Goal: Task Accomplishment & Management: Manage account settings

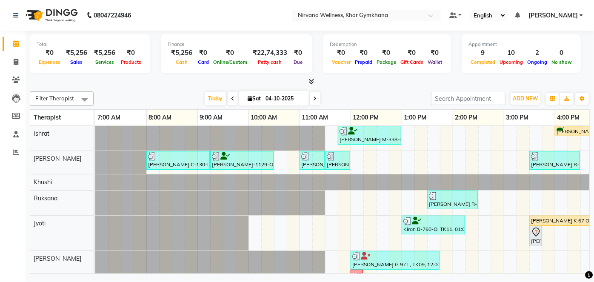
scroll to position [0, 322]
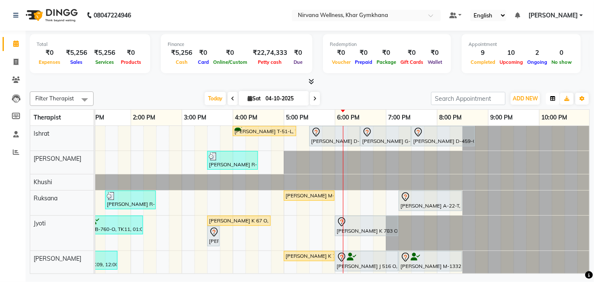
click at [553, 99] on icon "button" at bounding box center [552, 98] width 5 height 5
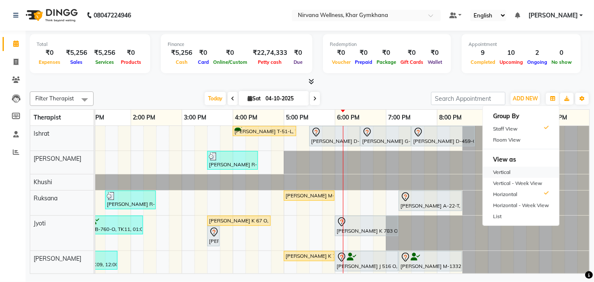
click at [535, 173] on div "Vertical" at bounding box center [521, 172] width 76 height 11
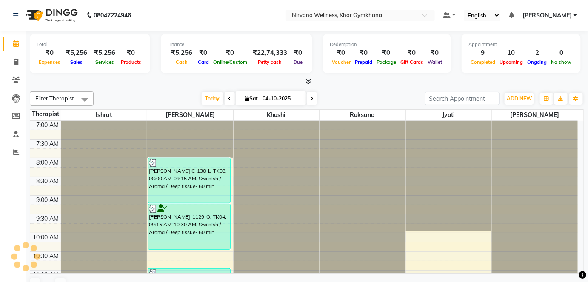
scroll to position [407, 0]
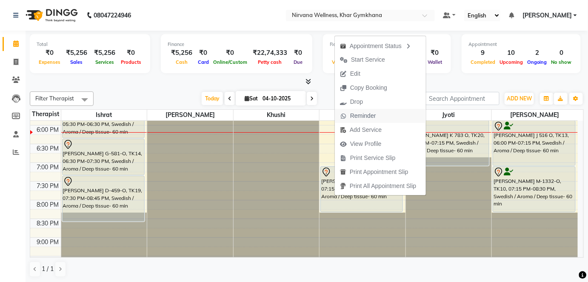
click at [346, 112] on span "Reminder" at bounding box center [358, 116] width 46 height 14
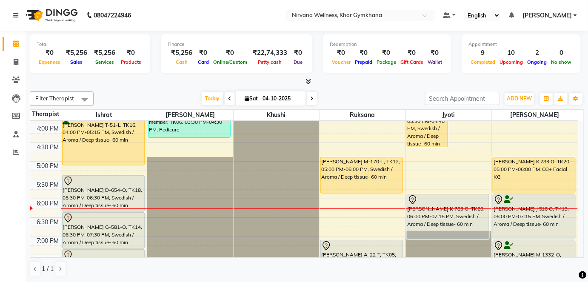
scroll to position [330, 0]
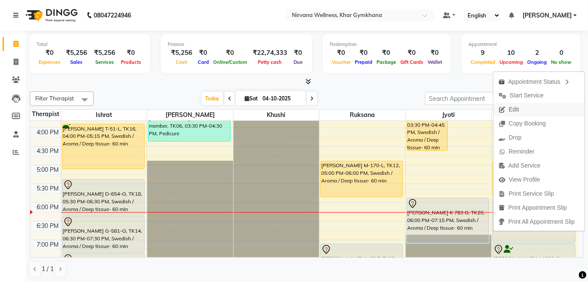
click at [526, 107] on button "Edit" at bounding box center [539, 110] width 91 height 14
select select "tentative"
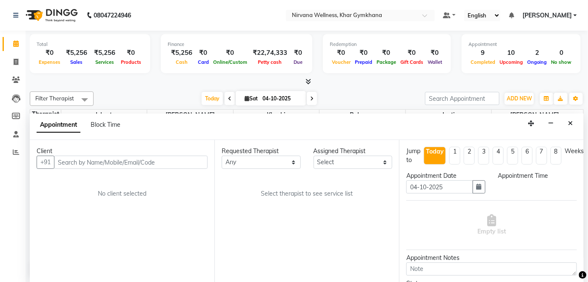
select select "79305"
select select "1080"
select select "3392"
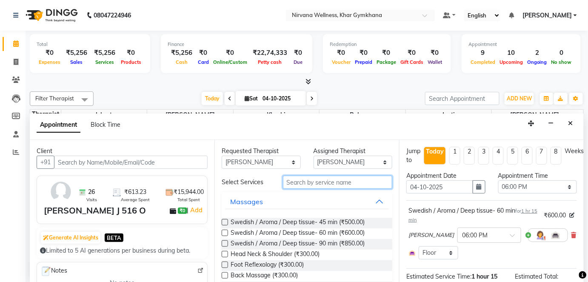
click at [324, 178] on input "text" at bounding box center [337, 182] width 109 height 13
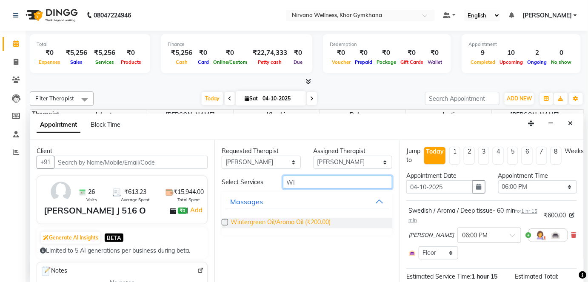
type input "WI"
click at [324, 218] on span "Wintergreen Oil/Aroma Oil (₹200.00)" at bounding box center [281, 223] width 100 height 11
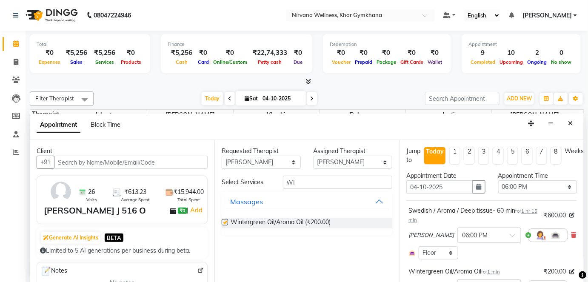
checkbox input "false"
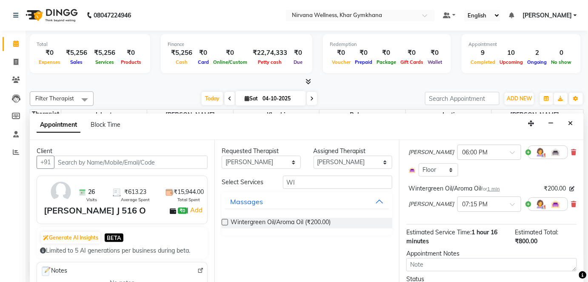
scroll to position [126, 0]
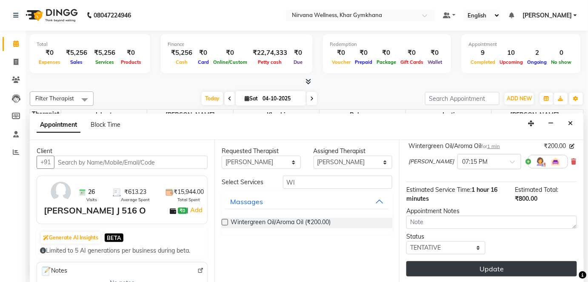
click at [472, 264] on button "Update" at bounding box center [491, 268] width 171 height 15
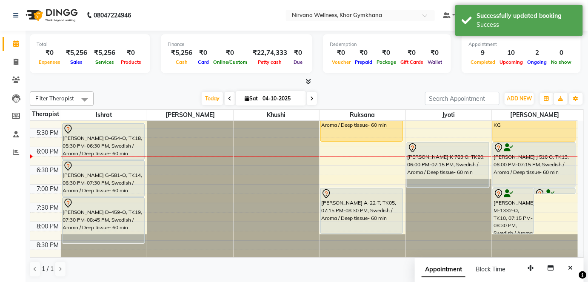
scroll to position [369, 0]
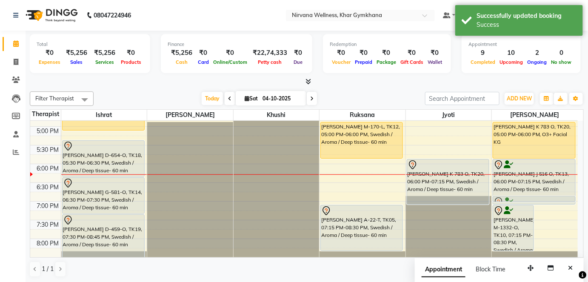
drag, startPoint x: 551, startPoint y: 207, endPoint x: 549, endPoint y: 196, distance: 10.8
click at [549, 196] on div "[PERSON_NAME] G 97 L, TK09, 12:00 PM-01:45 PM, Swedish / Aroma / Deep tissue- 9…" at bounding box center [535, 51] width 86 height 599
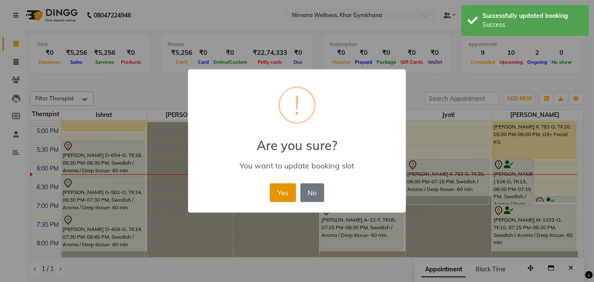
click at [292, 191] on button "Yes" at bounding box center [283, 192] width 26 height 19
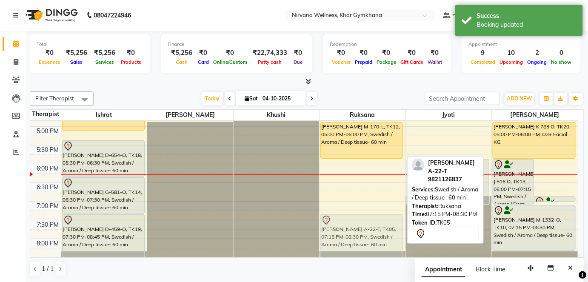
drag, startPoint x: 339, startPoint y: 232, endPoint x: 343, endPoint y: 237, distance: 6.7
click at [343, 237] on div "[PERSON_NAME] R-94 / Affilated member, TK06, 01:30 PM-02:30 PM, Scrubassage [PE…" at bounding box center [363, 51] width 86 height 599
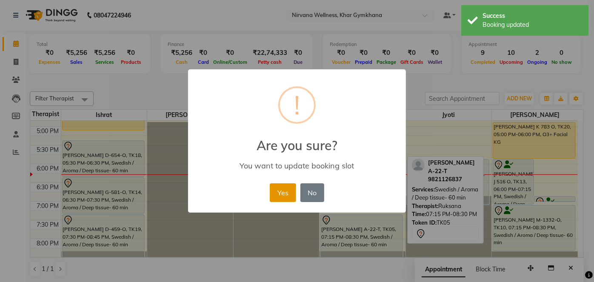
click at [274, 192] on button "Yes" at bounding box center [283, 192] width 26 height 19
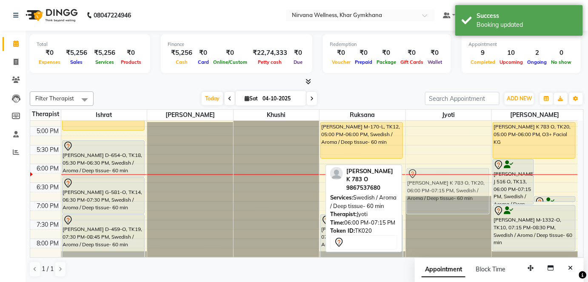
drag, startPoint x: 462, startPoint y: 187, endPoint x: 463, endPoint y: 192, distance: 5.7
click at [463, 192] on div "[PERSON_NAME] K 67 O, TK15, 03:30 PM-04:45 PM, Swedish / Aroma / Deep tissue- 6…" at bounding box center [449, 51] width 86 height 599
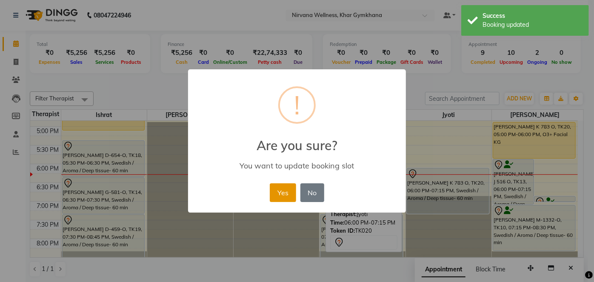
click at [295, 195] on button "Yes" at bounding box center [283, 192] width 26 height 19
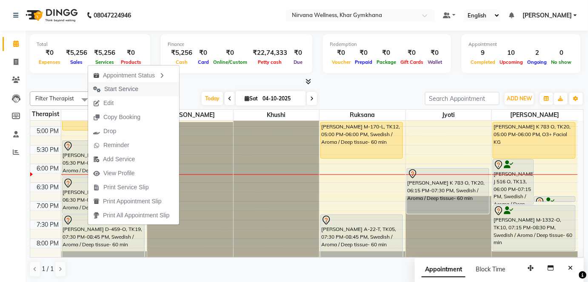
click at [103, 92] on span "Start Service" at bounding box center [115, 89] width 55 height 14
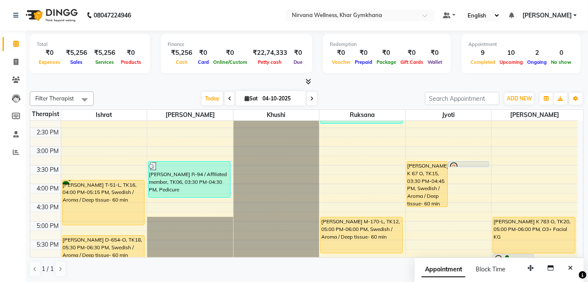
scroll to position [292, 0]
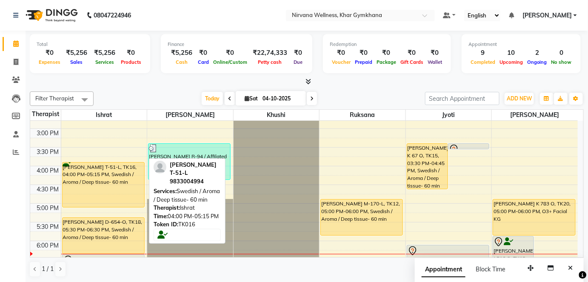
click at [99, 176] on div "[PERSON_NAME] T-51-L, TK16, 04:00 PM-05:15 PM, Swedish / Aroma / Deep tissue- 6…" at bounding box center [104, 185] width 82 height 45
click at [106, 188] on div "[PERSON_NAME] M-338-O, TK01, 11:45 AM-01:00 PM, Swedish / Aroma / Deep tissue- …" at bounding box center [104, 128] width 86 height 599
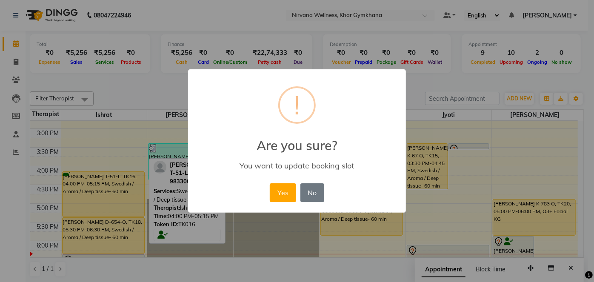
drag, startPoint x: 315, startPoint y: 191, endPoint x: 295, endPoint y: 190, distance: 20.5
click at [315, 192] on button "No" at bounding box center [312, 192] width 24 height 19
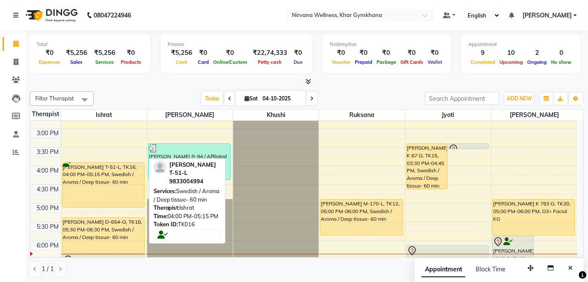
click at [126, 177] on div "[PERSON_NAME] T-51-L, TK16, 04:00 PM-05:15 PM, Swedish / Aroma / Deep tissue- 6…" at bounding box center [104, 185] width 82 height 45
click at [123, 173] on div "[PERSON_NAME] T-51-L, TK16, 04:00 PM-05:15 PM, Swedish / Aroma / Deep tissue- 6…" at bounding box center [104, 185] width 82 height 45
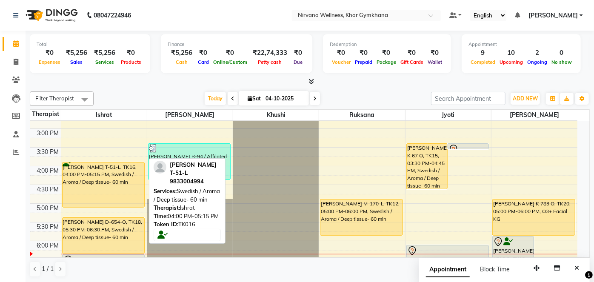
select select "1"
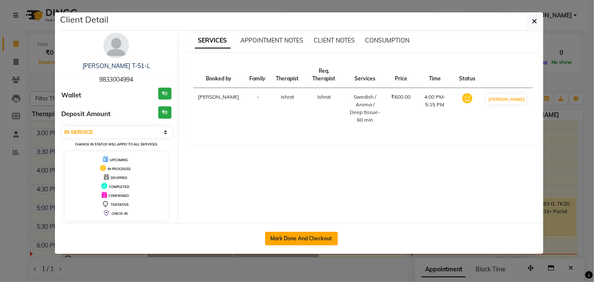
drag, startPoint x: 329, startPoint y: 237, endPoint x: 326, endPoint y: 235, distance: 4.4
click at [329, 237] on button "Mark Done And Checkout" at bounding box center [301, 239] width 73 height 14
select select "service"
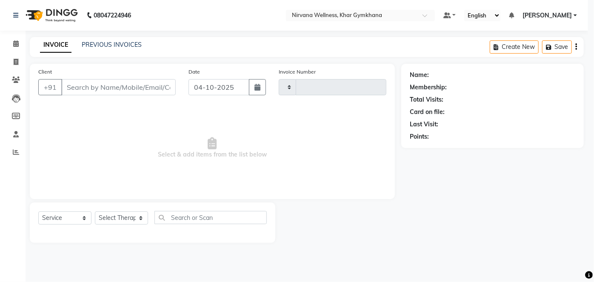
type input "2459"
select select "6844"
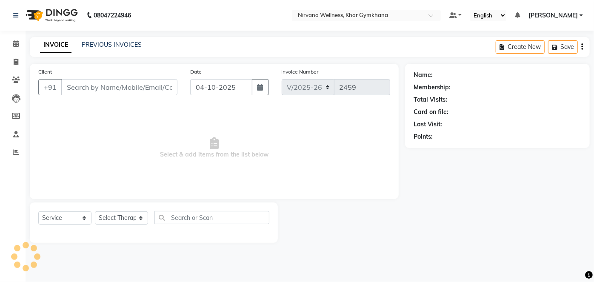
type input "9833004994"
select select "67021"
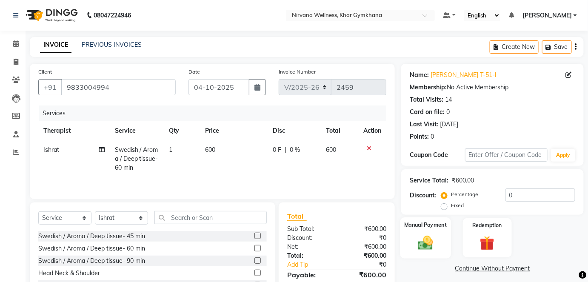
click at [438, 228] on label "Manual Payment" at bounding box center [425, 225] width 43 height 8
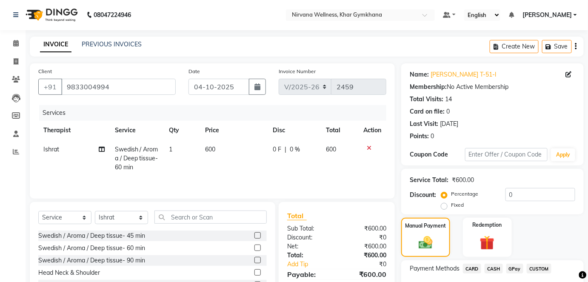
scroll to position [60, 0]
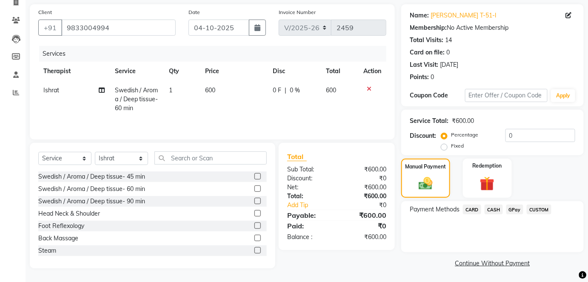
click at [498, 207] on span "CASH" at bounding box center [494, 210] width 18 height 10
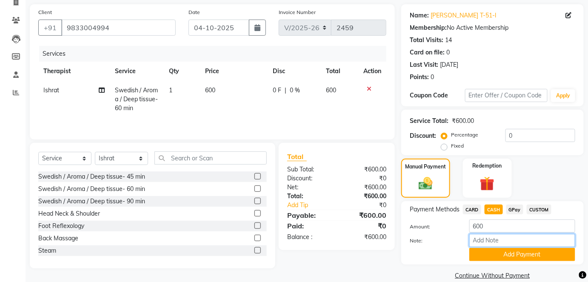
paste input "HL0002783"
type input "HL0002783"
click at [506, 254] on button "Add Payment" at bounding box center [522, 254] width 106 height 13
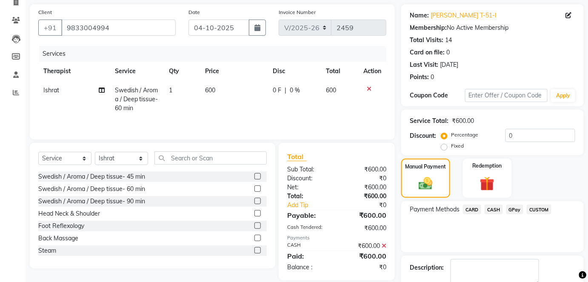
scroll to position [107, 0]
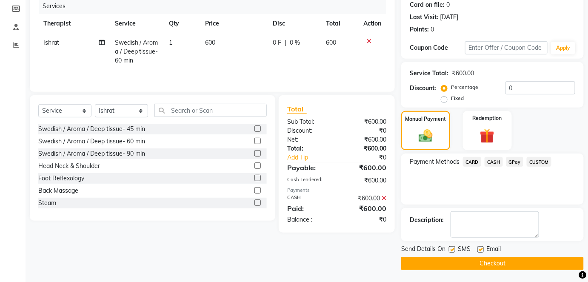
click at [508, 257] on button "Checkout" at bounding box center [492, 263] width 183 height 13
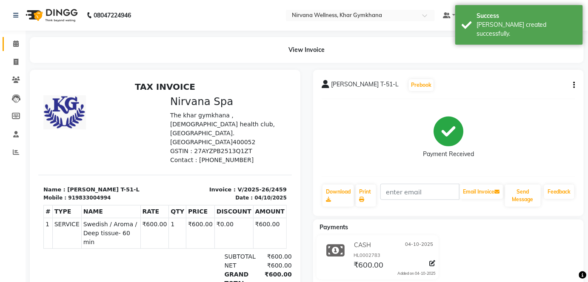
click at [7, 40] on link "Calendar" at bounding box center [13, 44] width 20 height 14
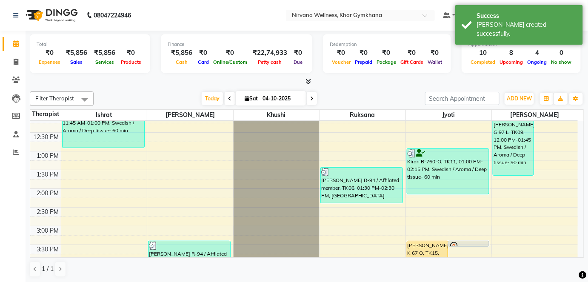
scroll to position [271, 0]
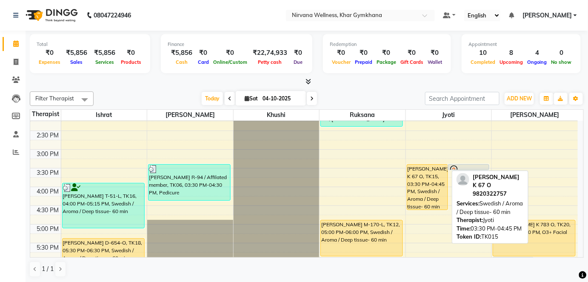
click at [426, 175] on div "[PERSON_NAME] K 67 O, TK15, 03:30 PM-04:45 PM, Swedish / Aroma / Deep tissue- 6…" at bounding box center [427, 187] width 40 height 45
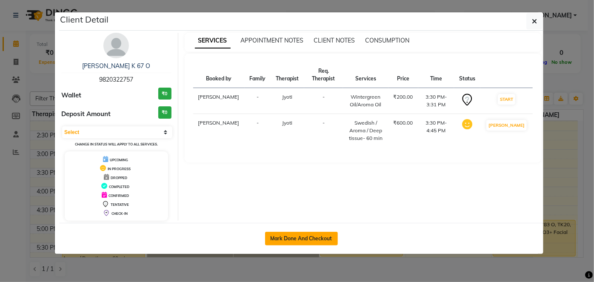
click at [301, 238] on button "Mark Done And Checkout" at bounding box center [301, 239] width 73 height 14
select select "6844"
select select "service"
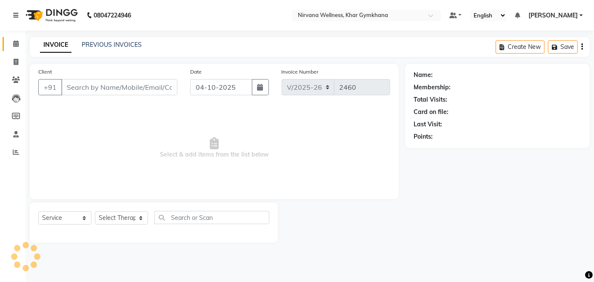
type input "9820322757"
select select "78895"
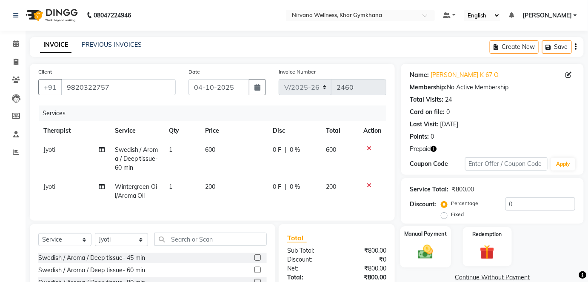
click at [410, 251] on div "Manual Payment" at bounding box center [425, 246] width 51 height 41
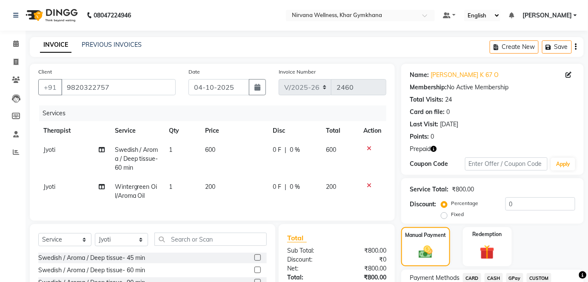
scroll to position [86, 0]
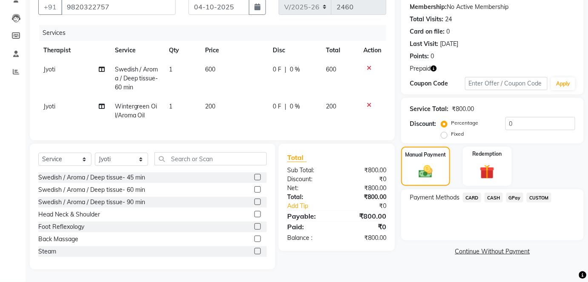
click at [491, 193] on span "CASH" at bounding box center [494, 198] width 18 height 10
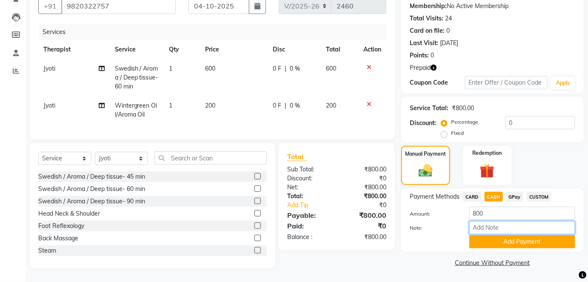
drag, startPoint x: 506, startPoint y: 215, endPoint x: 509, endPoint y: 222, distance: 6.9
paste input "HL0002779"
type input "HL0002779"
click at [525, 235] on button "Add Payment" at bounding box center [522, 241] width 106 height 13
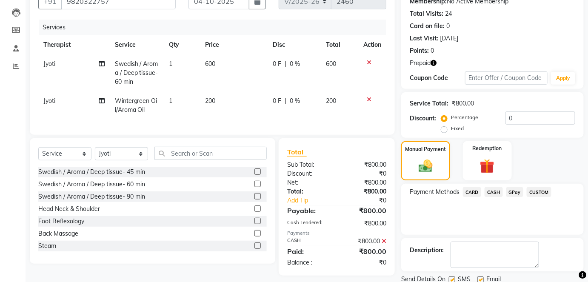
scroll to position [116, 0]
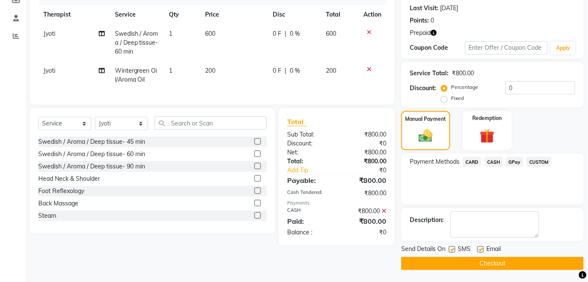
click at [526, 263] on button "Checkout" at bounding box center [492, 263] width 183 height 13
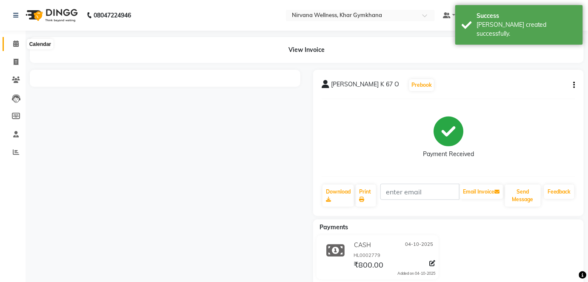
click at [16, 46] on icon at bounding box center [16, 43] width 6 height 6
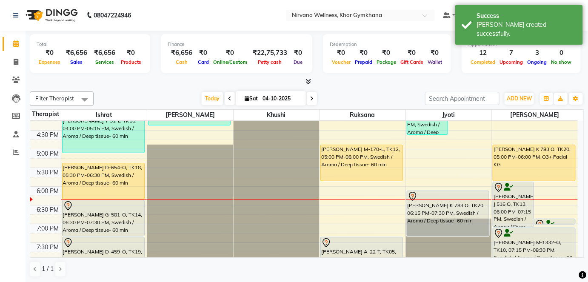
scroll to position [348, 0]
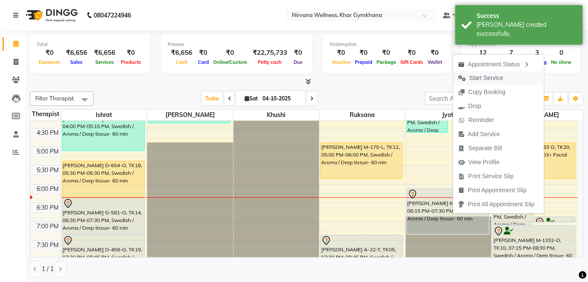
click at [468, 79] on span "Start Service" at bounding box center [480, 78] width 55 height 14
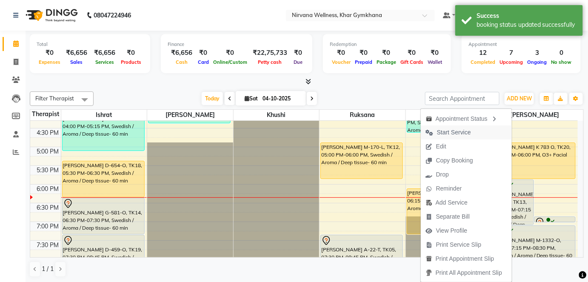
click at [491, 131] on button "Start Service" at bounding box center [466, 133] width 91 height 14
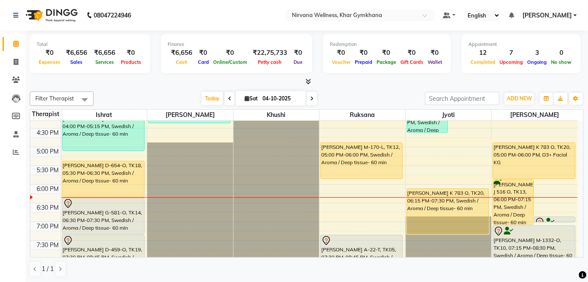
click at [309, 98] on span at bounding box center [312, 98] width 10 height 13
type input "05-10-2025"
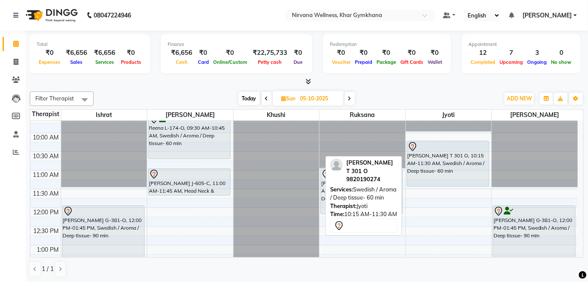
scroll to position [145, 0]
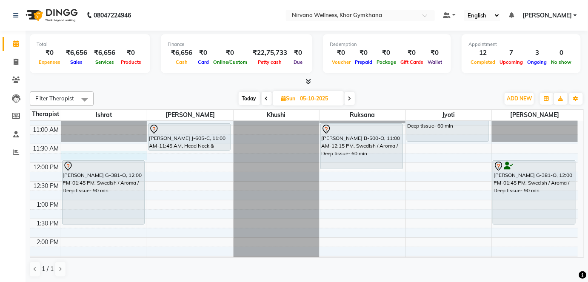
drag, startPoint x: 123, startPoint y: 151, endPoint x: 123, endPoint y: 156, distance: 4.8
click at [123, 156] on div "7:00 AM 7:30 AM 8:00 AM 8:30 AM 9:00 AM 9:30 AM 10:00 AM 10:30 AM 11:00 AM 11:3…" at bounding box center [304, 275] width 548 height 599
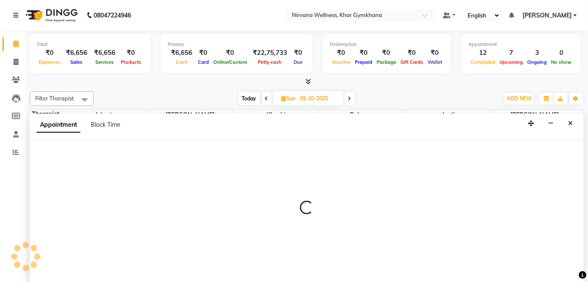
scroll to position [0, 0]
select select "67021"
select select "705"
select select "tentative"
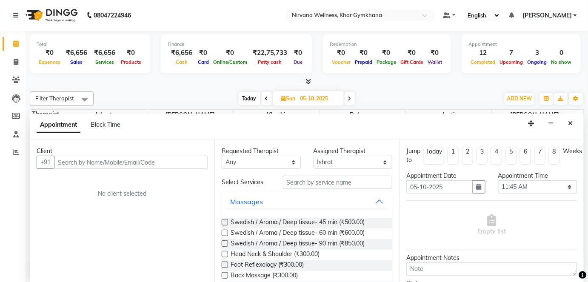
click at [569, 121] on icon "Close" at bounding box center [571, 123] width 5 height 6
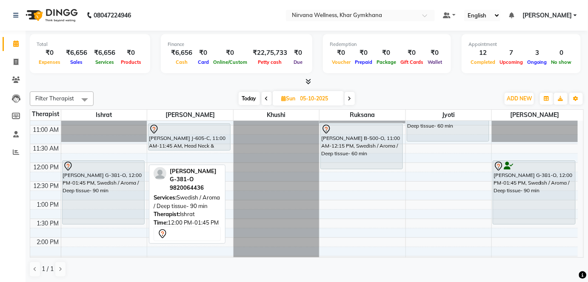
click at [71, 200] on div "[PERSON_NAME] G-381-O, 12:00 PM-01:45 PM, Swedish / Aroma / Deep tissue- 90 min" at bounding box center [104, 192] width 82 height 63
select select "7"
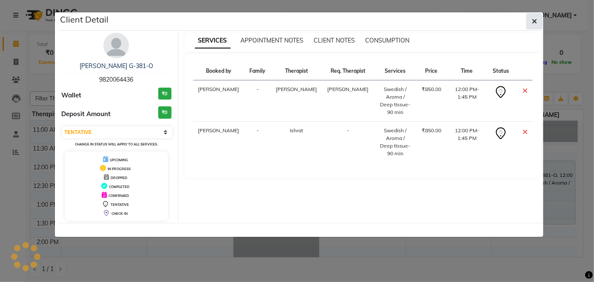
click at [531, 19] on button "button" at bounding box center [534, 21] width 16 height 16
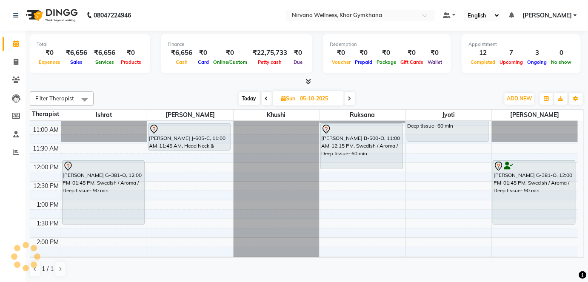
scroll to position [184, 0]
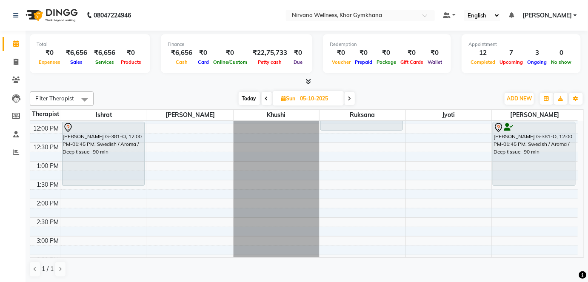
click at [253, 85] on div at bounding box center [307, 81] width 554 height 9
click at [255, 98] on span "Today" at bounding box center [249, 98] width 21 height 13
type input "04-10-2025"
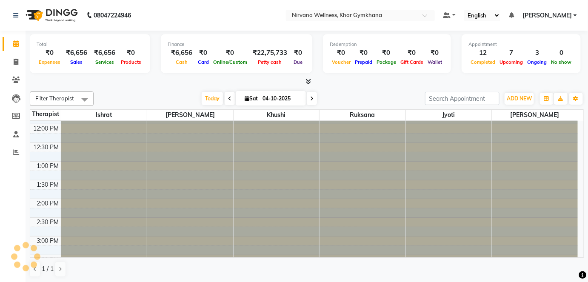
scroll to position [407, 0]
